Goal: Find specific page/section: Find specific page/section

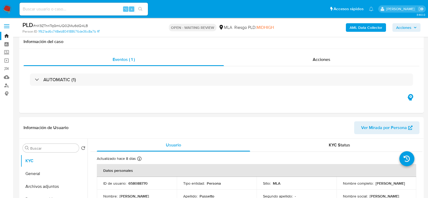
select select "10"
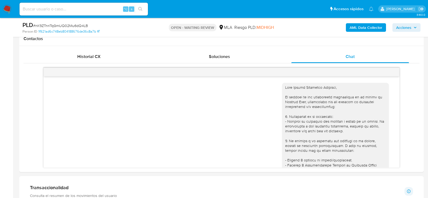
scroll to position [316, 0]
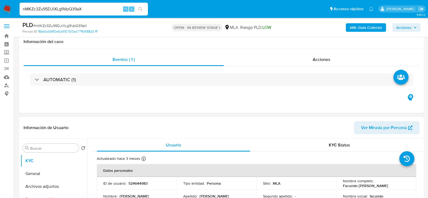
select select "10"
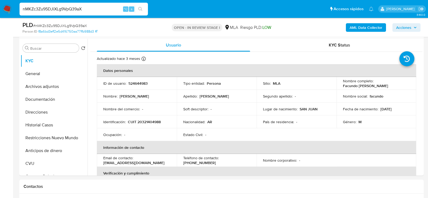
scroll to position [98, 0]
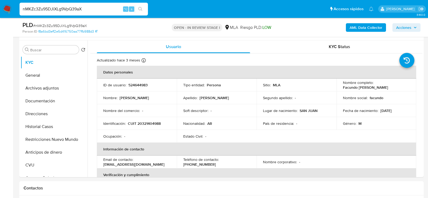
click at [79, 11] on input "nMKZc3Zu95DJiXLg9VpQ39aX" at bounding box center [84, 9] width 128 height 7
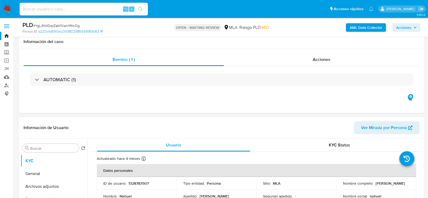
select select "10"
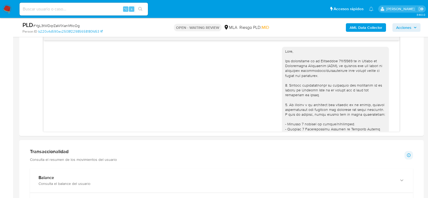
scroll to position [526, 0]
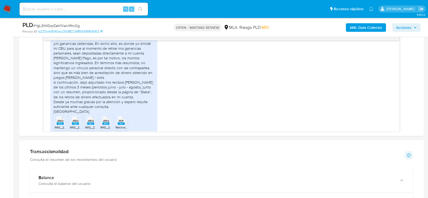
click at [71, 26] on span "# YgL3tWDqrZaW1Xan1iftlcOg" at bounding box center [56, 25] width 46 height 5
copy span "YgL3tWDqrZaW1Xan1iftlcOg"
